Goal: Task Accomplishment & Management: Manage account settings

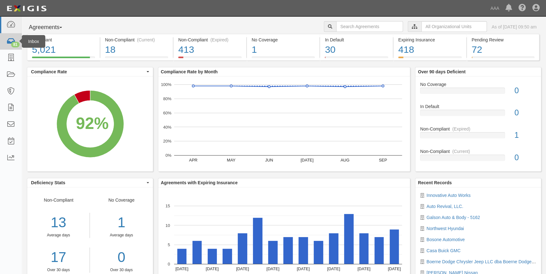
click at [15, 46] on div "81" at bounding box center [15, 45] width 9 height 6
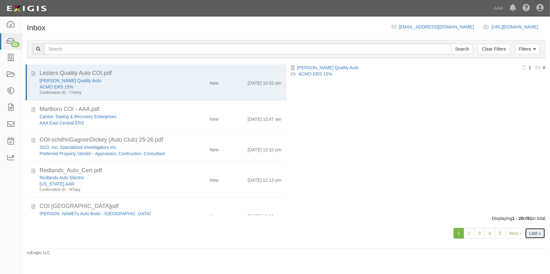
click at [533, 237] on link "Last »" at bounding box center [535, 233] width 20 height 11
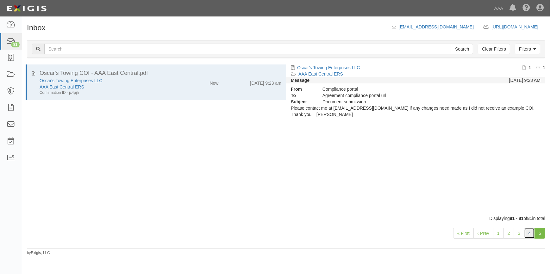
click at [529, 233] on link "4" at bounding box center [529, 233] width 11 height 11
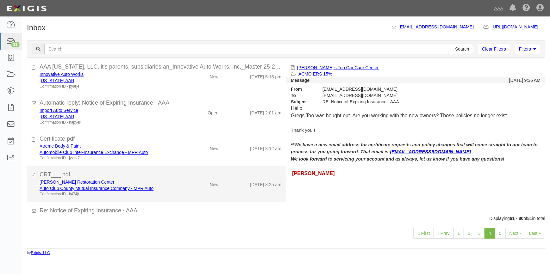
scroll to position [444, 0]
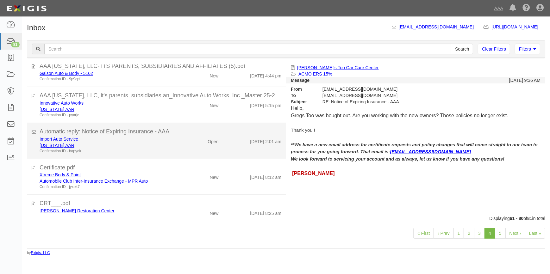
click at [152, 141] on div "Import Auto Service" at bounding box center [108, 139] width 137 height 6
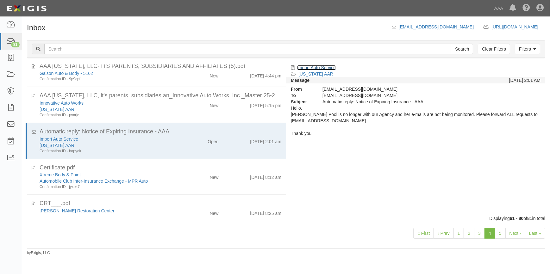
click at [316, 68] on link "Import Auto Service" at bounding box center [316, 67] width 39 height 5
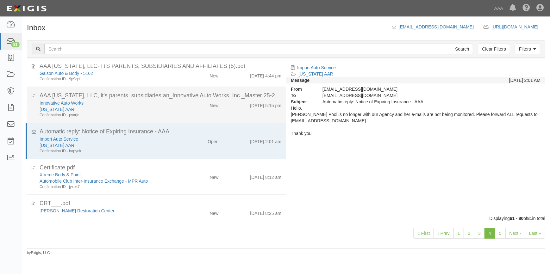
click at [141, 117] on div "Confirmation ID - pyarje" at bounding box center [108, 115] width 137 height 5
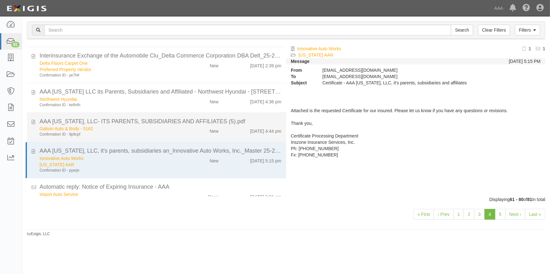
scroll to position [358, 0]
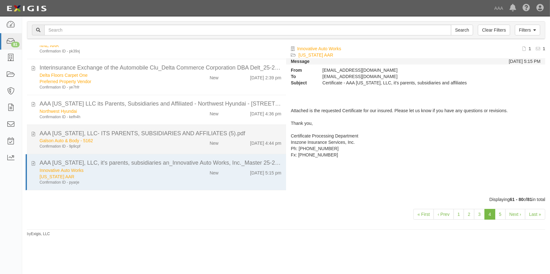
click at [140, 145] on div "Confirmation ID - 9p9cpf" at bounding box center [108, 146] width 137 height 5
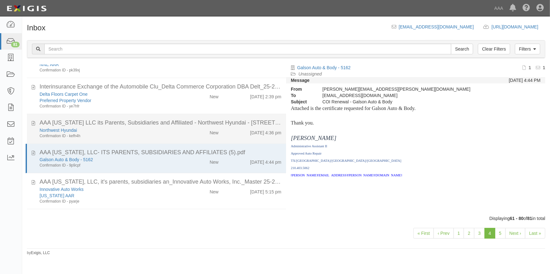
click at [131, 137] on div "Confirmation ID - kefh4h" at bounding box center [108, 136] width 137 height 5
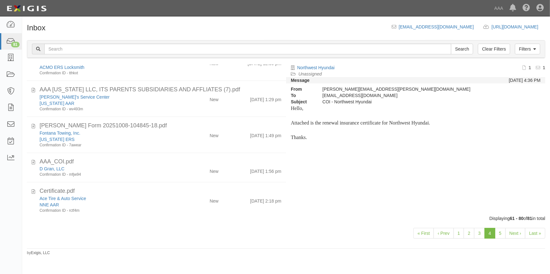
scroll to position [99, 0]
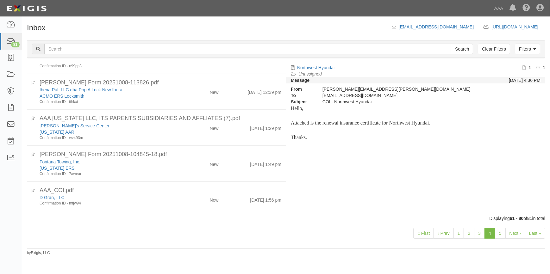
click at [131, 137] on div "Confirmation ID - wv493m" at bounding box center [108, 137] width 137 height 5
